Goal: Transaction & Acquisition: Obtain resource

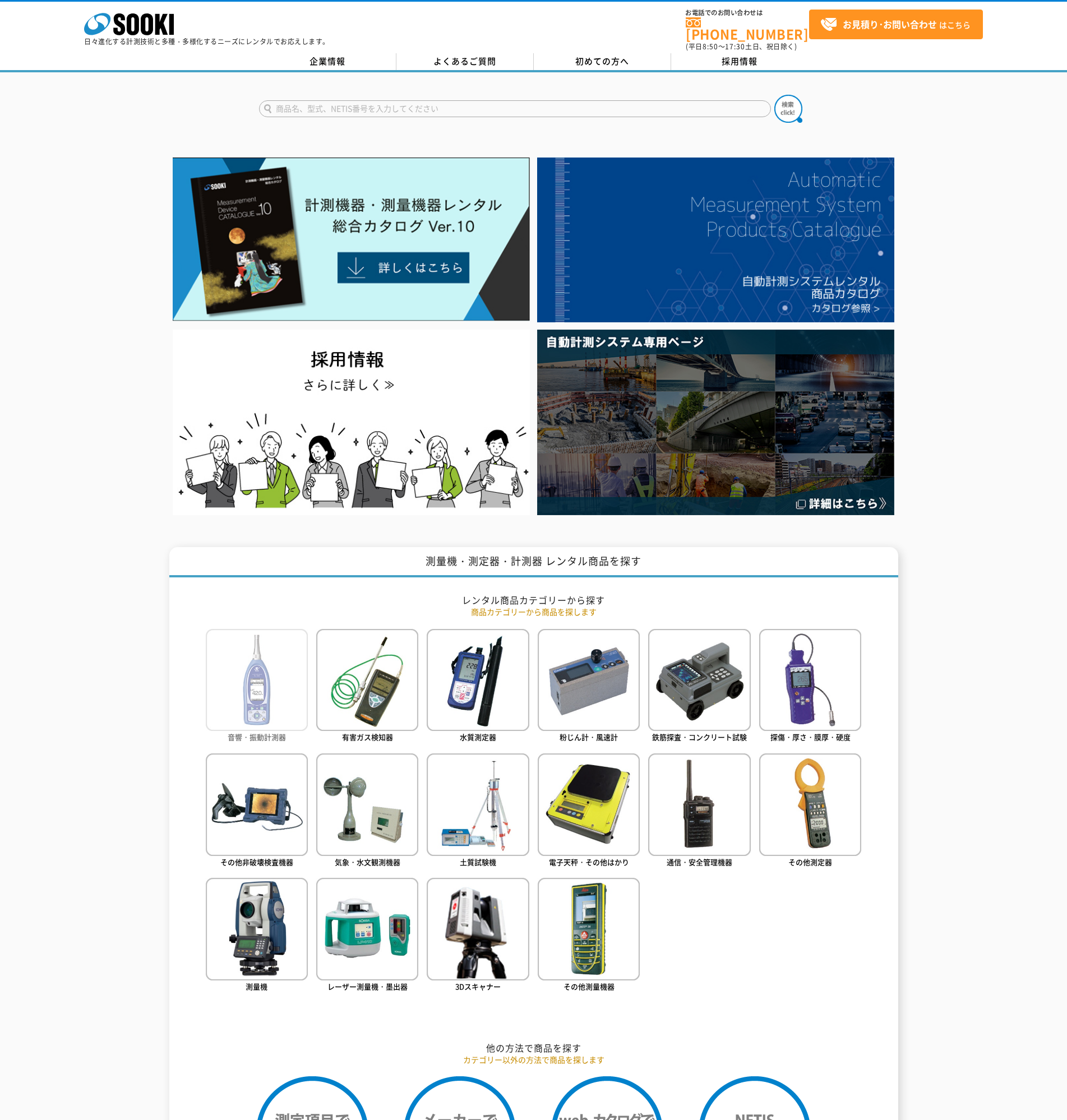
click at [223, 700] on img at bounding box center [257, 680] width 102 height 102
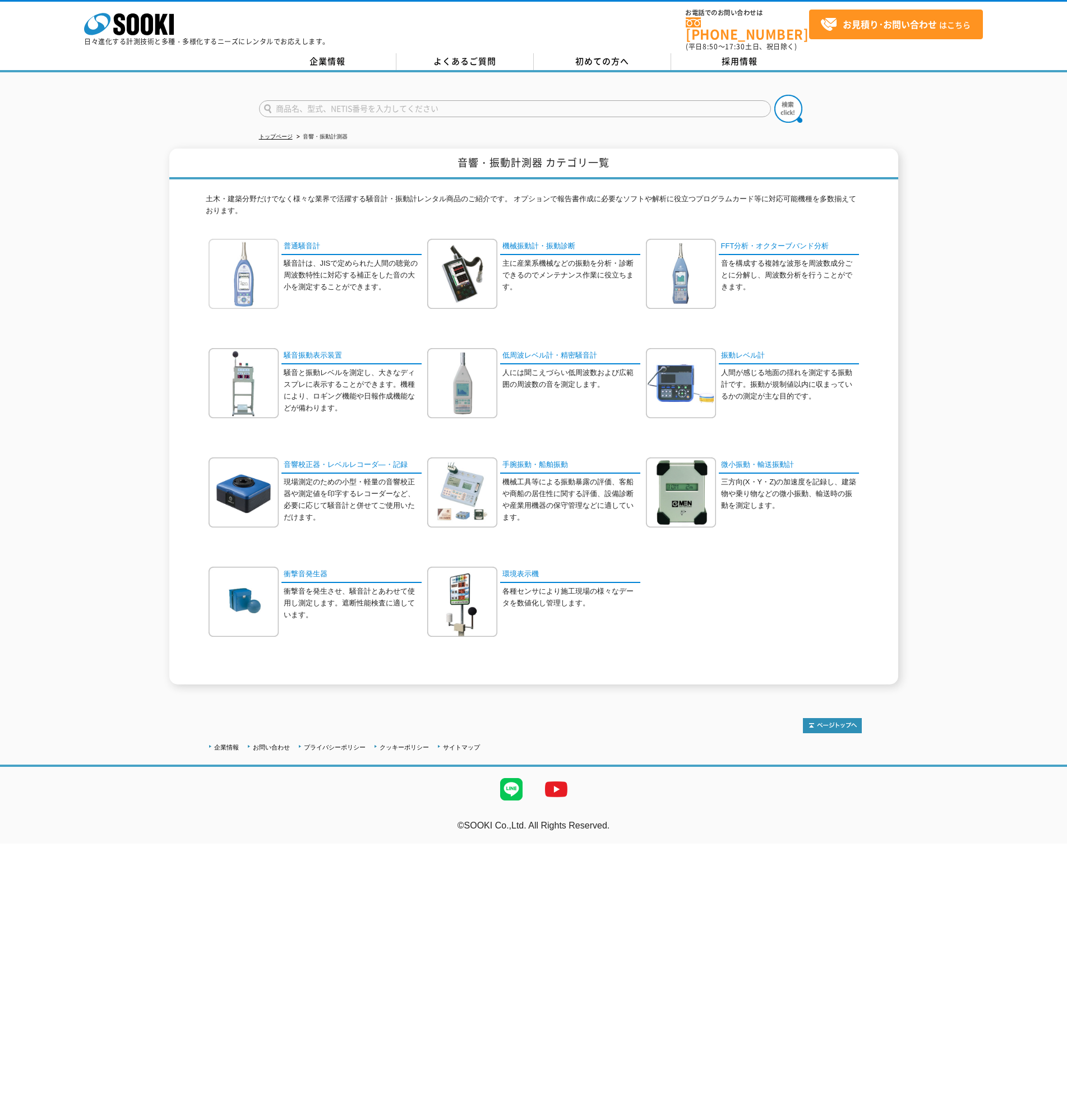
click at [256, 280] on img at bounding box center [244, 274] width 70 height 70
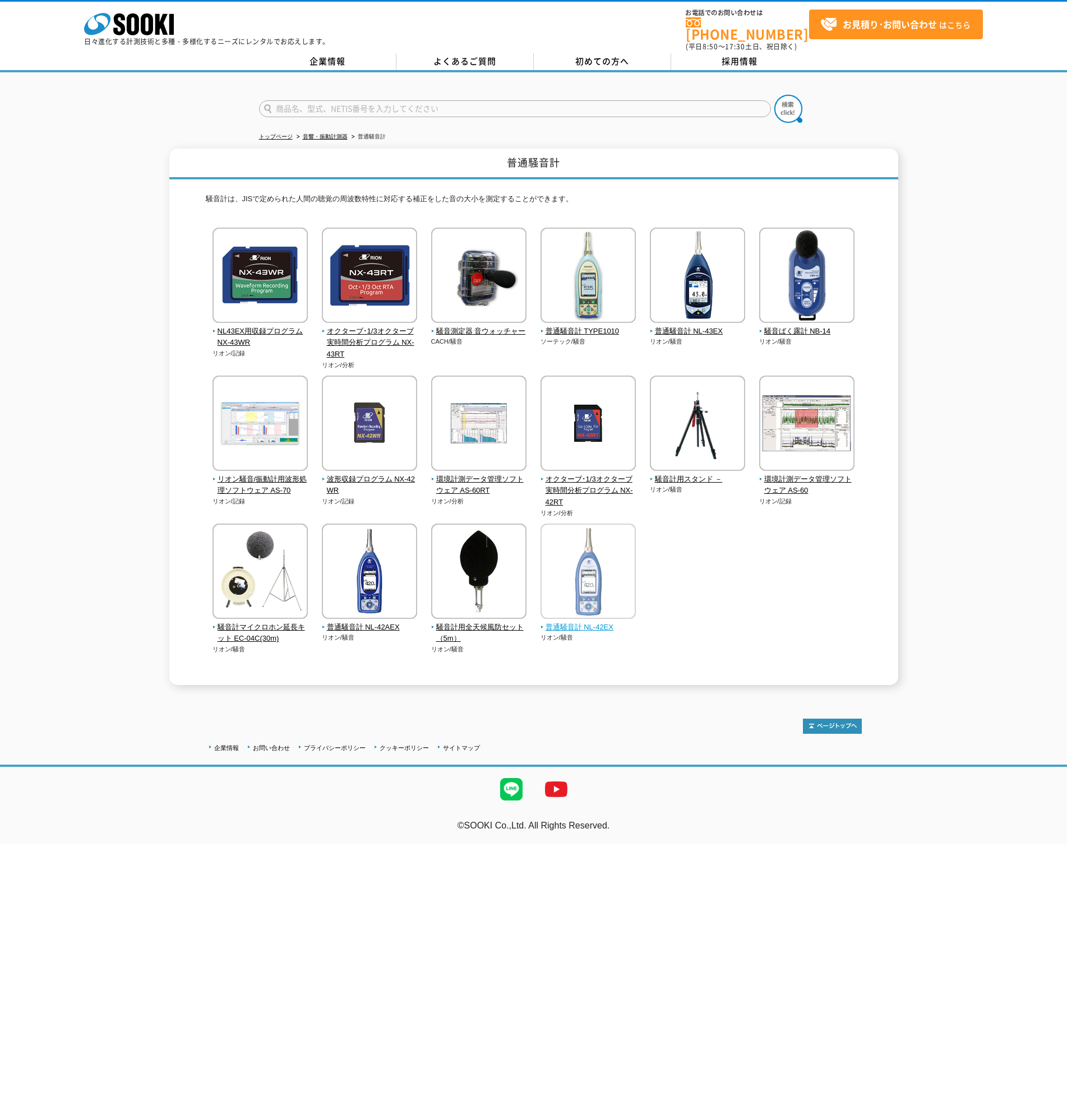
click at [572, 574] on img at bounding box center [589, 573] width 95 height 98
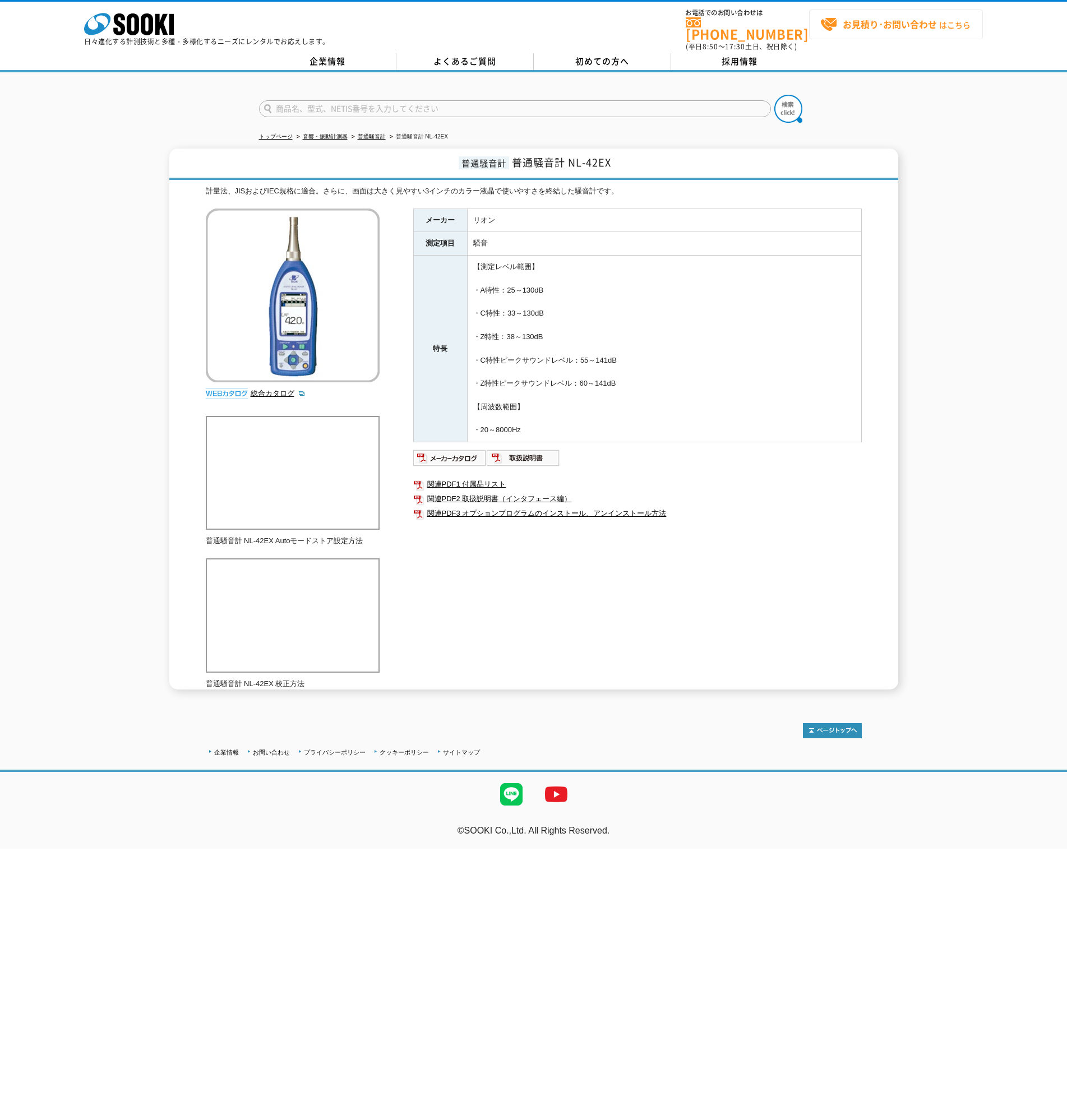
click at [872, 29] on strong "お見積り･お問い合わせ" at bounding box center [890, 24] width 94 height 13
